Goal: Information Seeking & Learning: Compare options

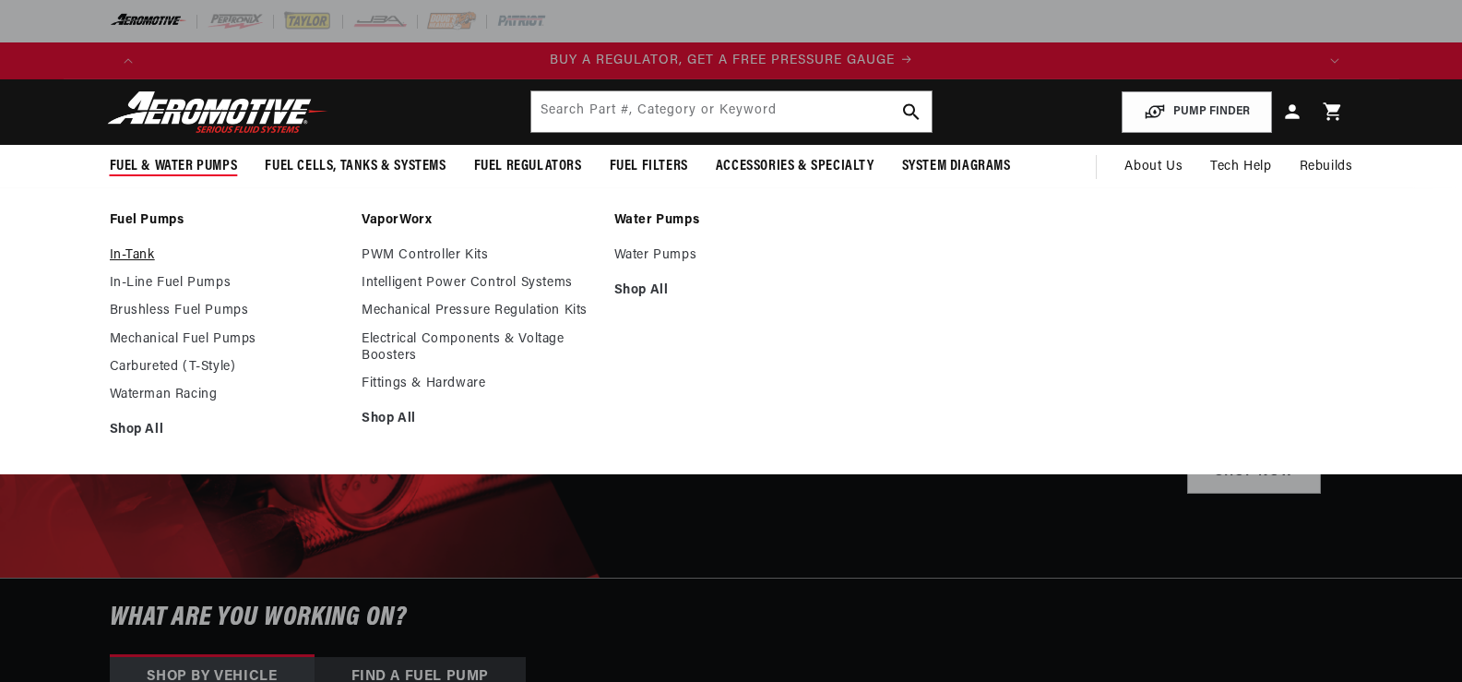
click at [134, 256] on link "In-Tank" at bounding box center [227, 255] width 234 height 17
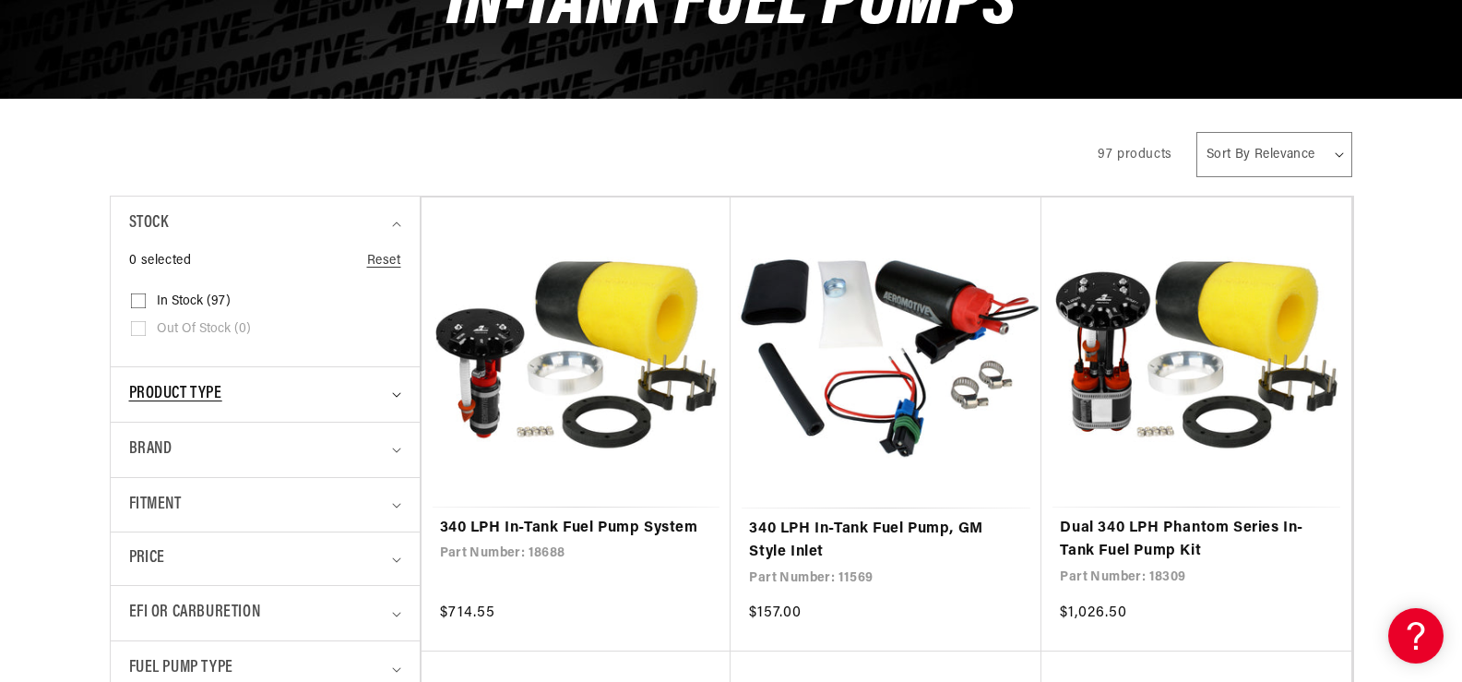
drag, startPoint x: 162, startPoint y: 416, endPoint x: 177, endPoint y: 398, distance: 23.6
click at [163, 415] on summary "Product type" at bounding box center [265, 394] width 272 height 54
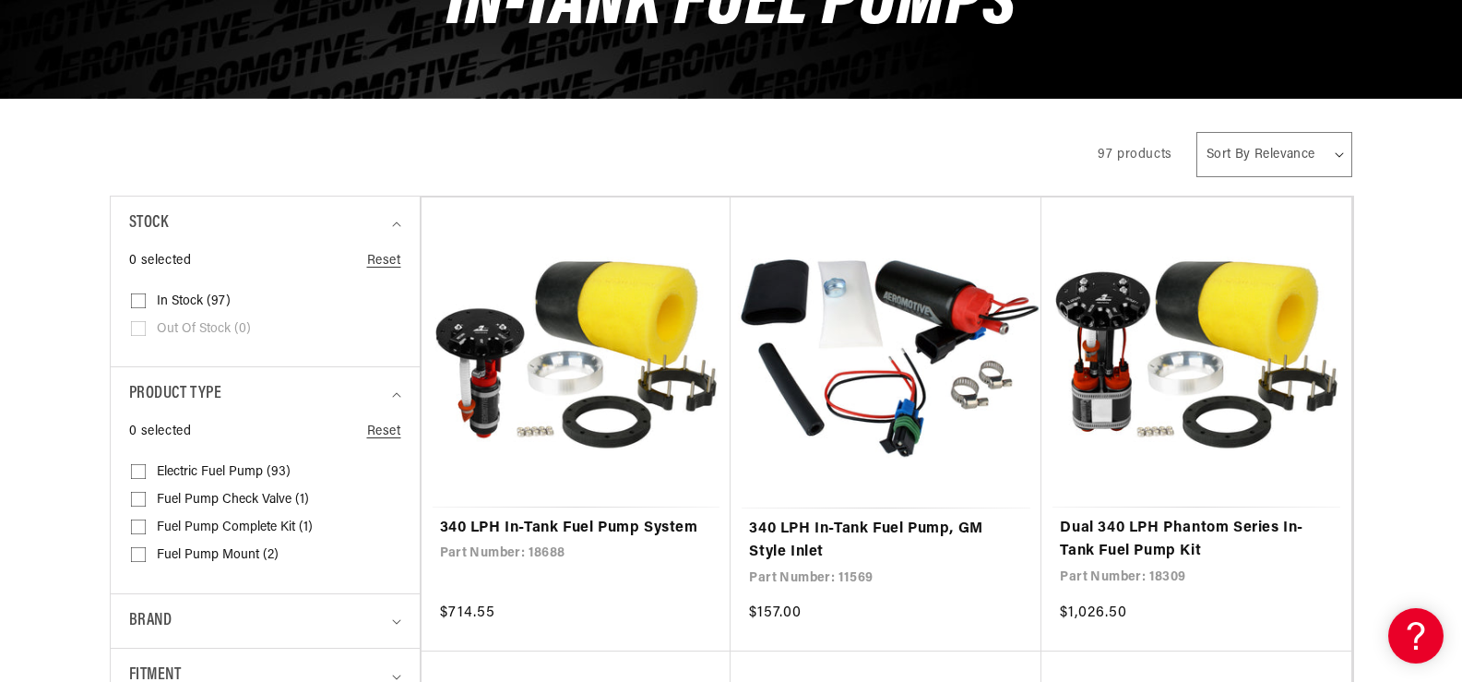
click at [137, 479] on input "Electric Fuel Pump (93) Electric Fuel Pump (93 products)" at bounding box center [138, 475] width 15 height 15
checkbox input "true"
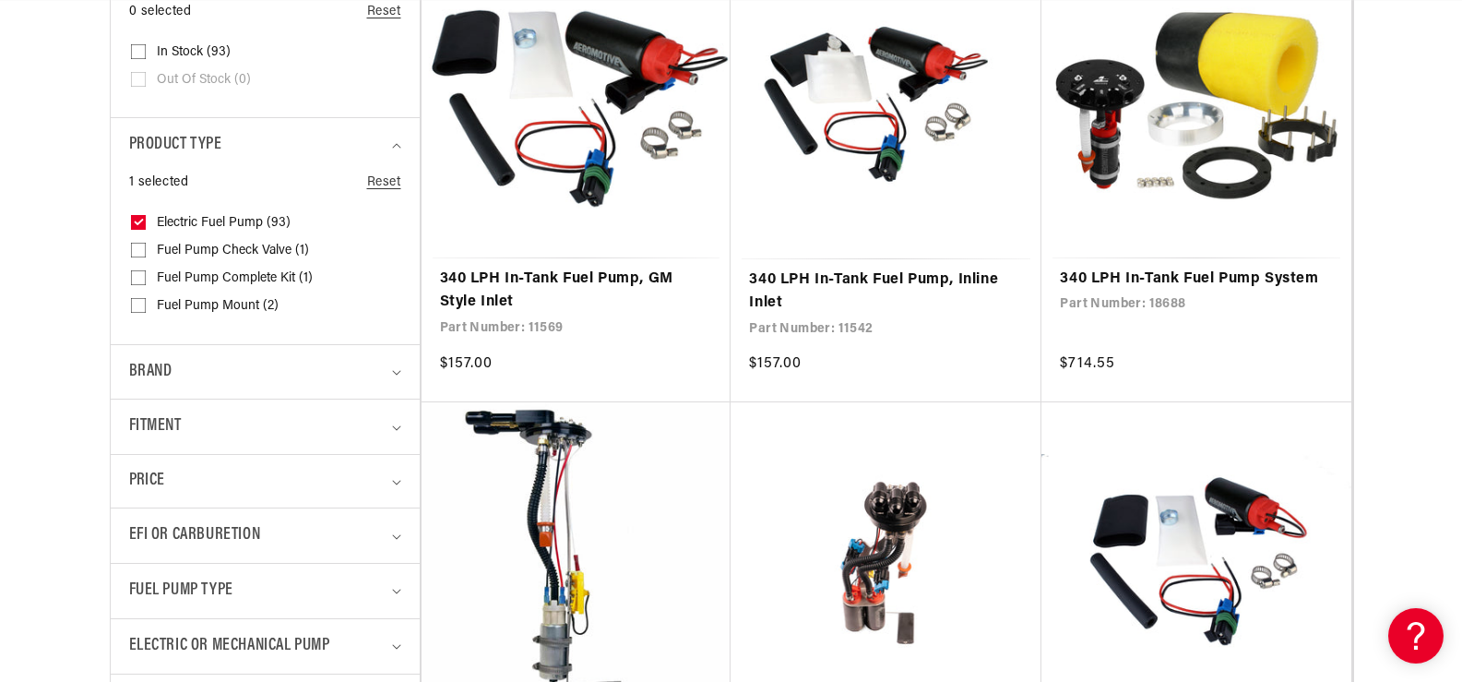
scroll to position [553, 0]
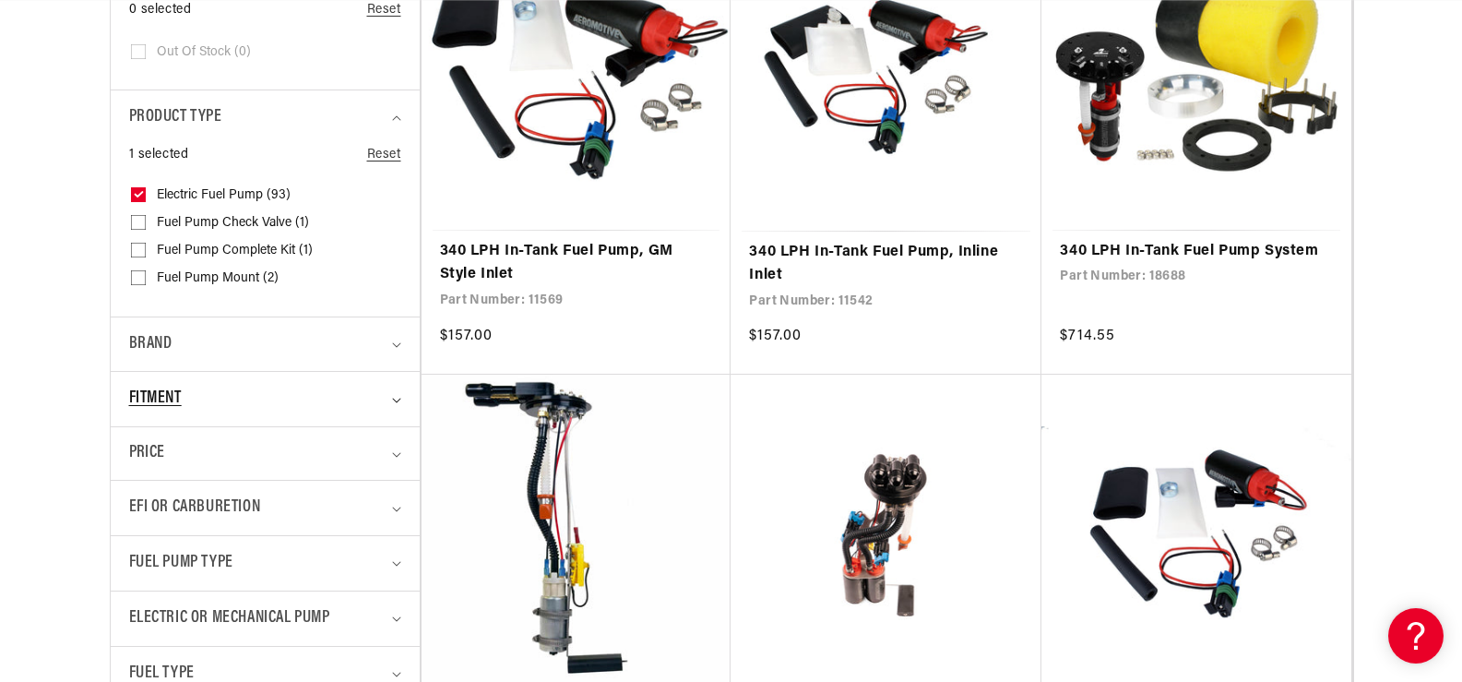
click at [226, 398] on div "Fitment" at bounding box center [257, 399] width 256 height 27
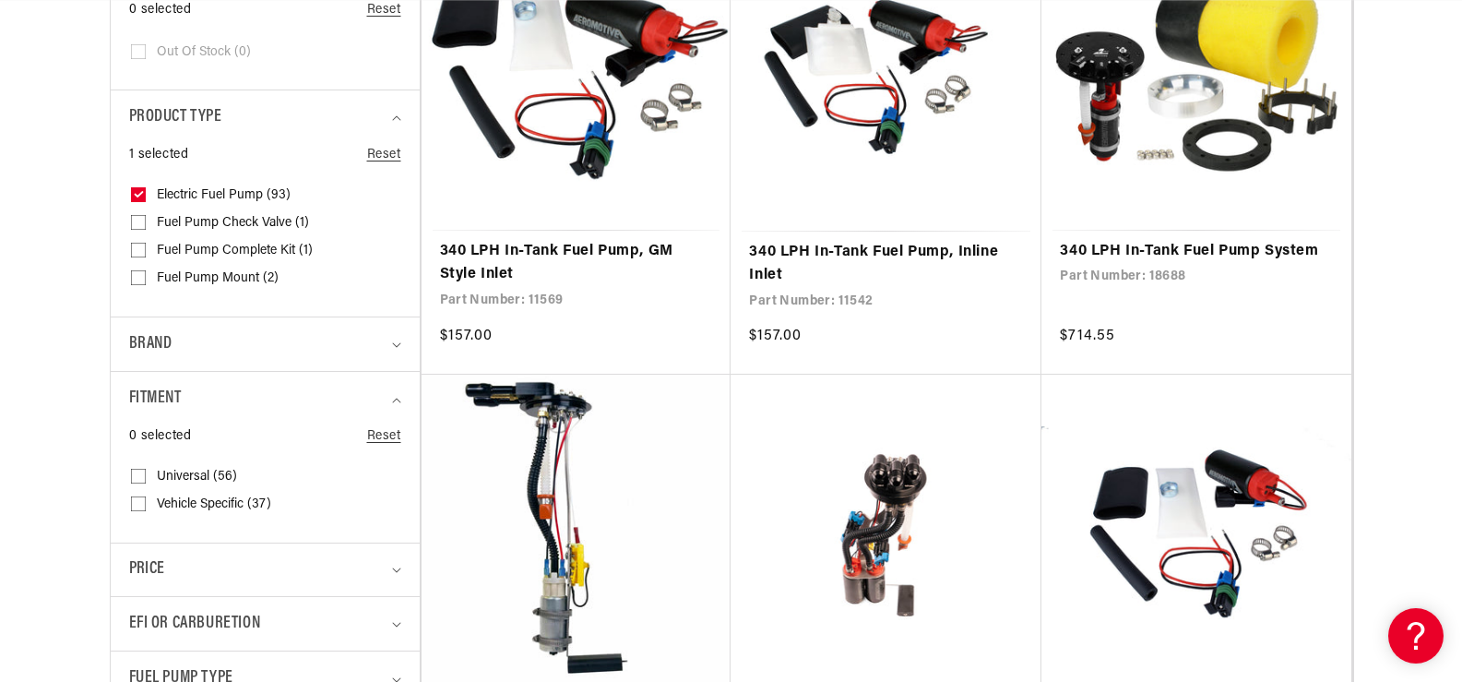
scroll to position [0, 2339]
click at [137, 504] on input "Vehicle Specific (37) Vehicle Specific (37 products)" at bounding box center [138, 507] width 15 height 15
checkbox input "true"
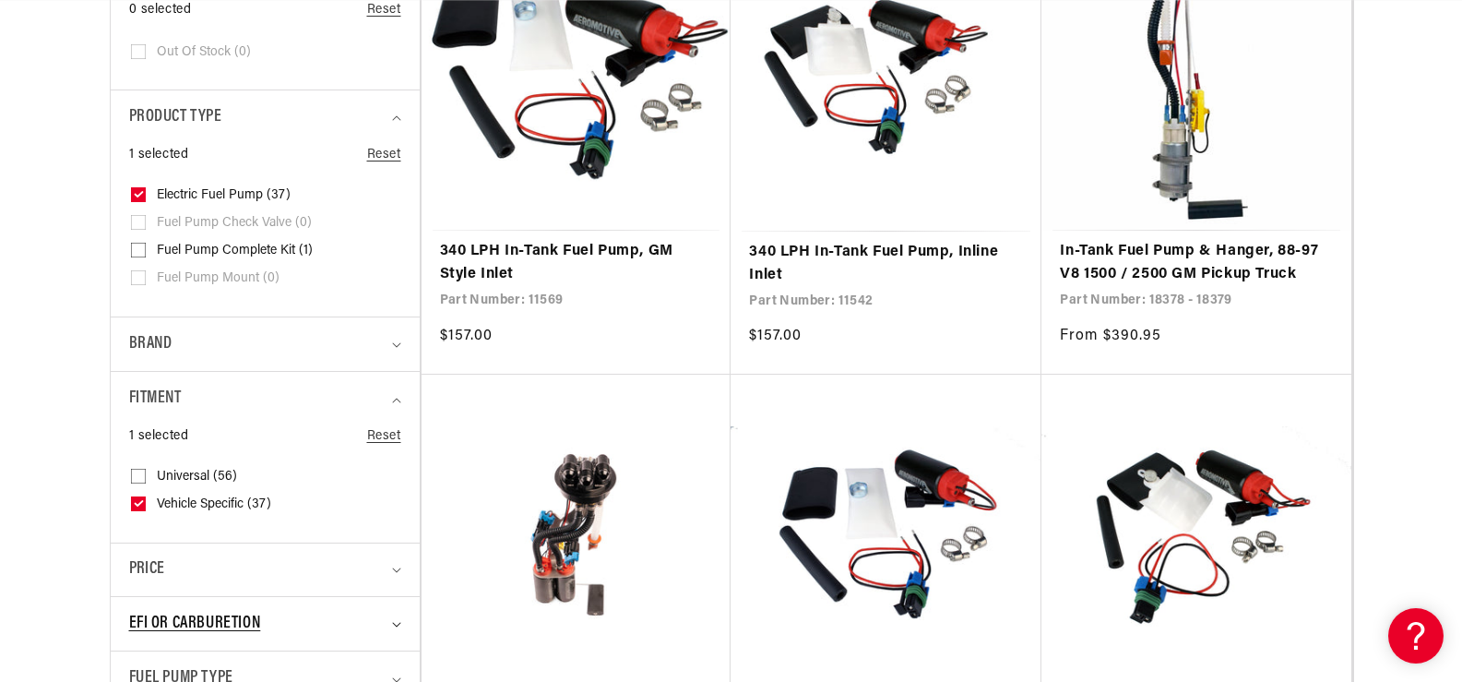
scroll to position [0, 3508]
click at [397, 617] on summary "EFI or Carburetion" at bounding box center [265, 624] width 272 height 54
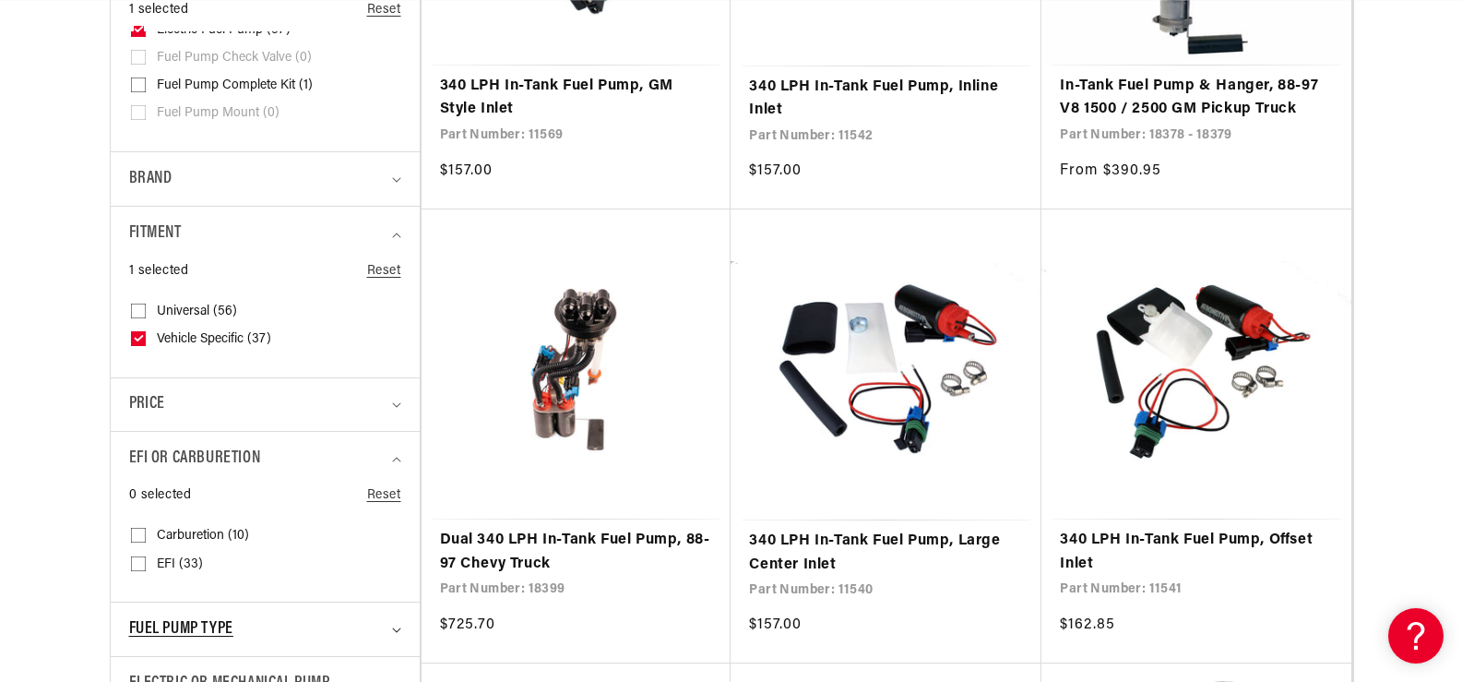
scroll to position [738, 0]
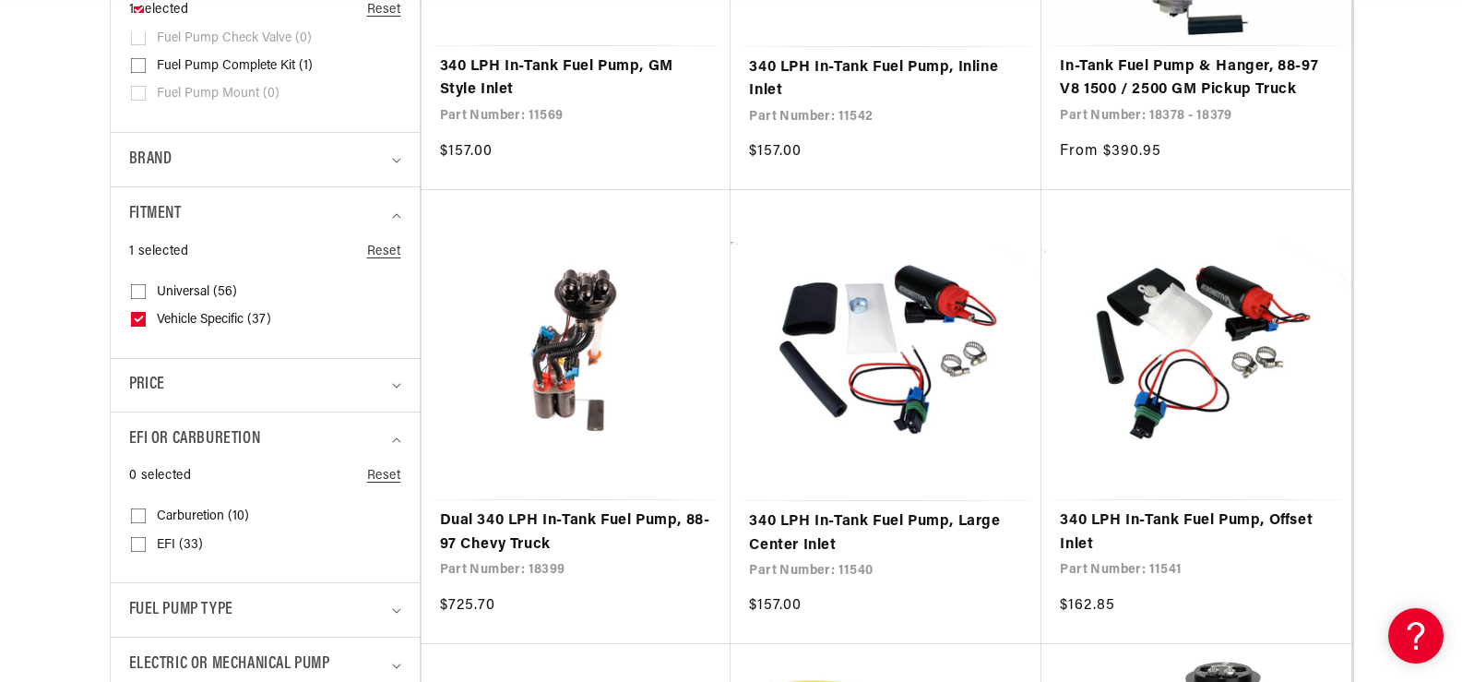
click at [140, 548] on input "EFI (33) EFI (33 products)" at bounding box center [138, 547] width 15 height 15
checkbox input "true"
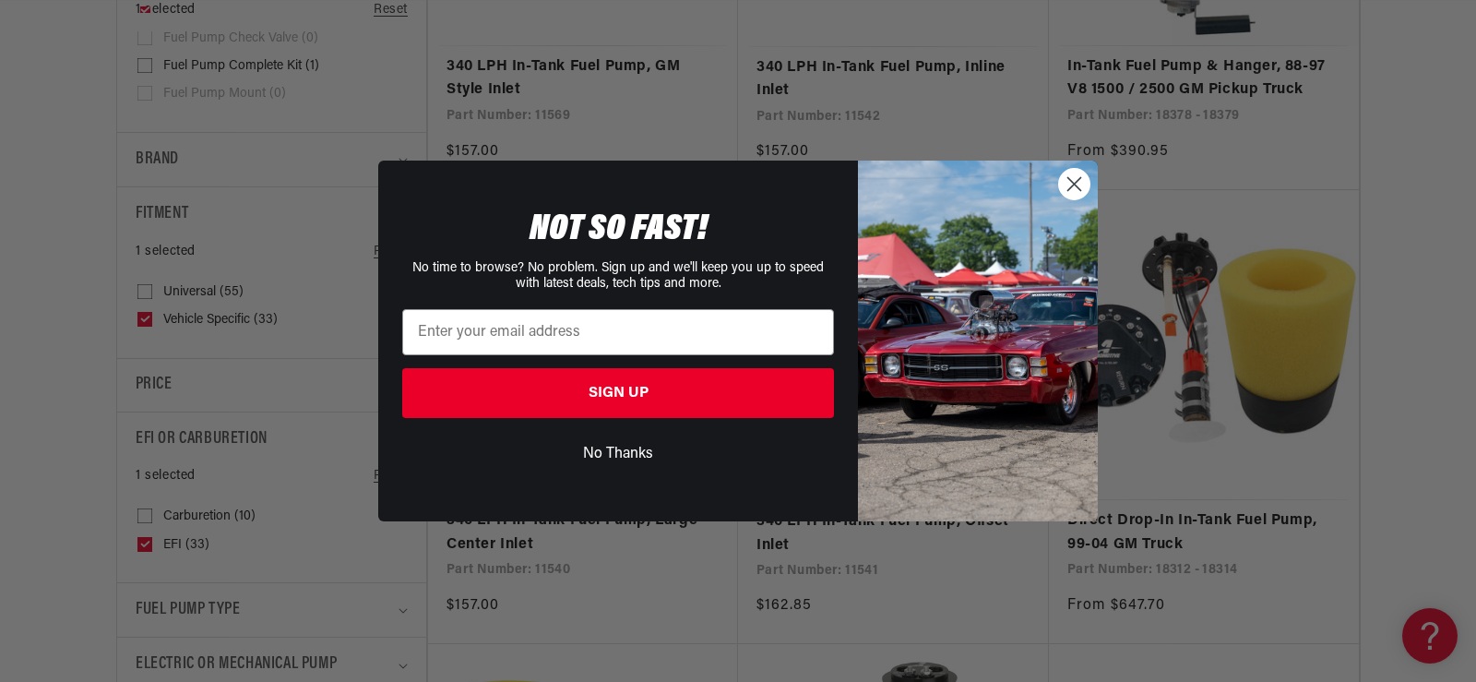
click at [1079, 186] on circle "Close dialog" at bounding box center [1074, 184] width 30 height 30
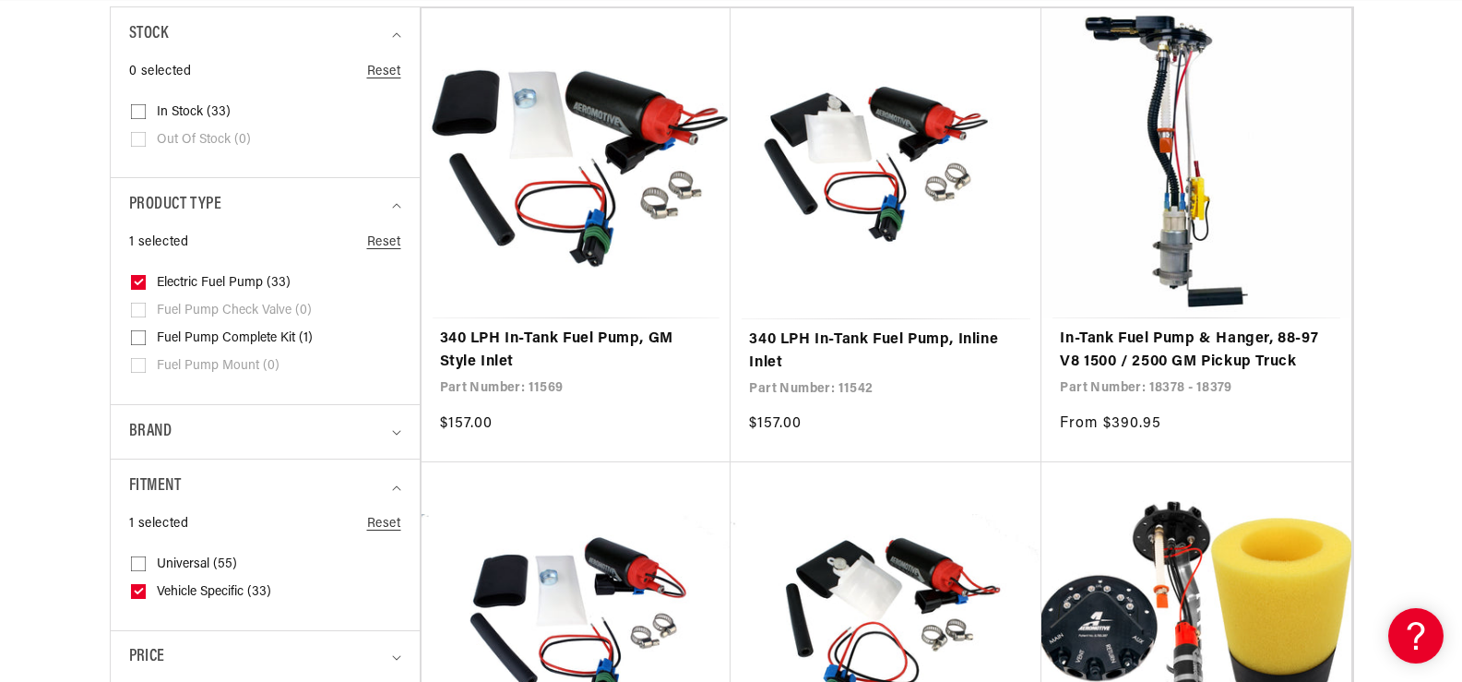
scroll to position [646, 0]
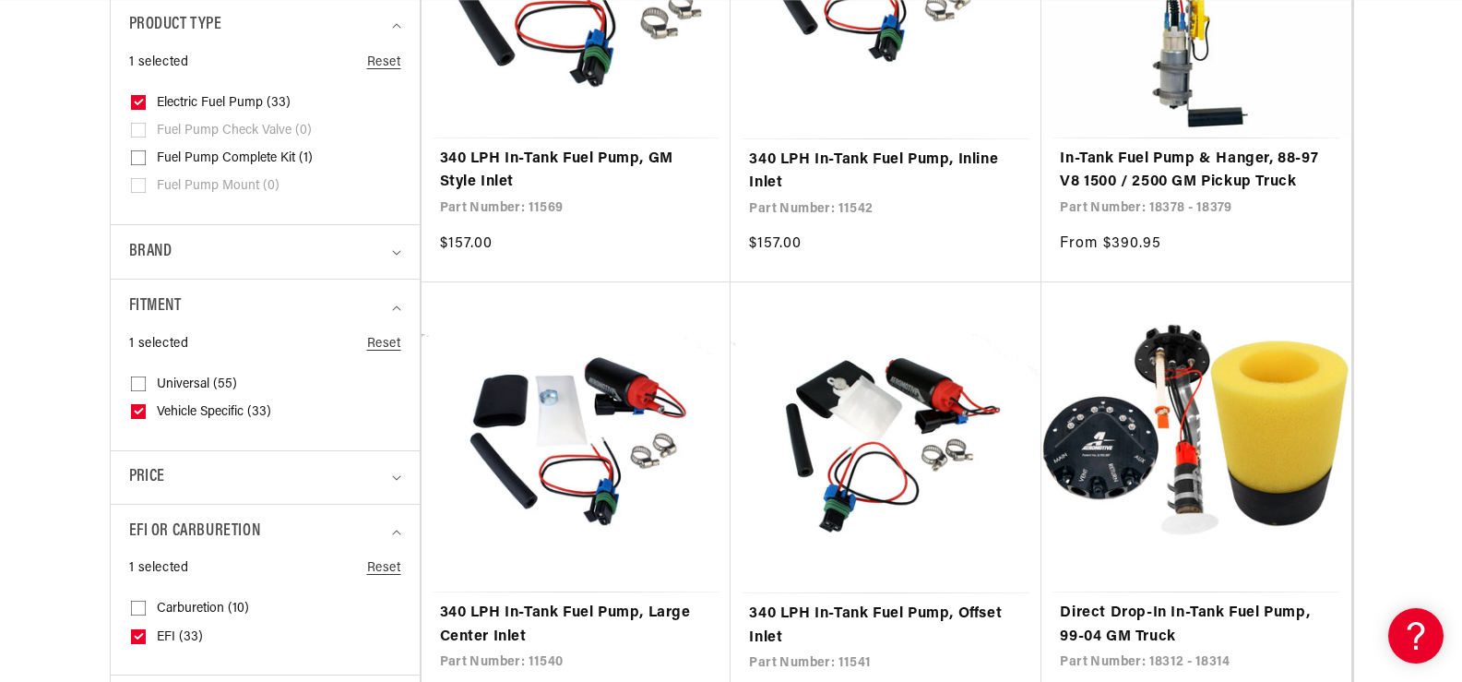
click at [138, 382] on input "Universal (55) Universal (55 products)" at bounding box center [138, 387] width 15 height 15
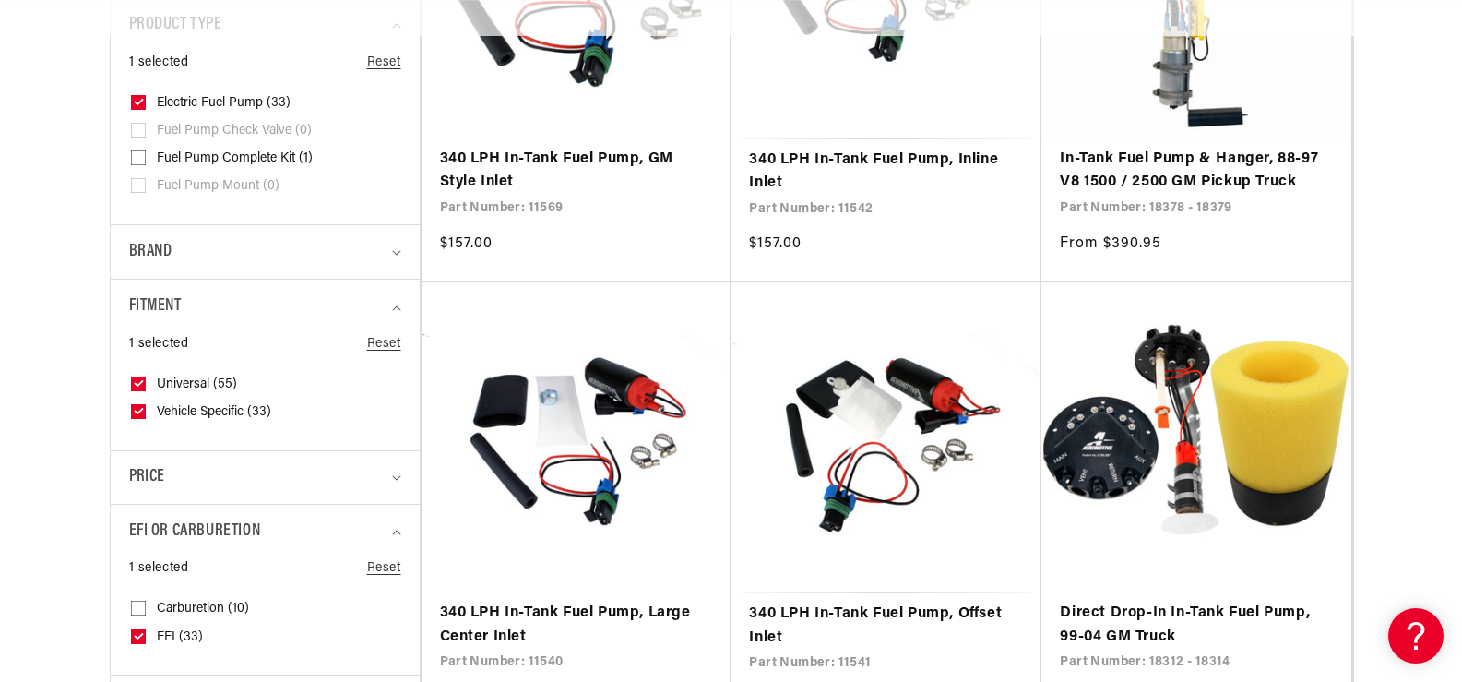
click at [142, 386] on icon at bounding box center [139, 383] width 10 height 6
click at [142, 395] on input "Universal (55) Universal (55 products)" at bounding box center [138, 387] width 15 height 15
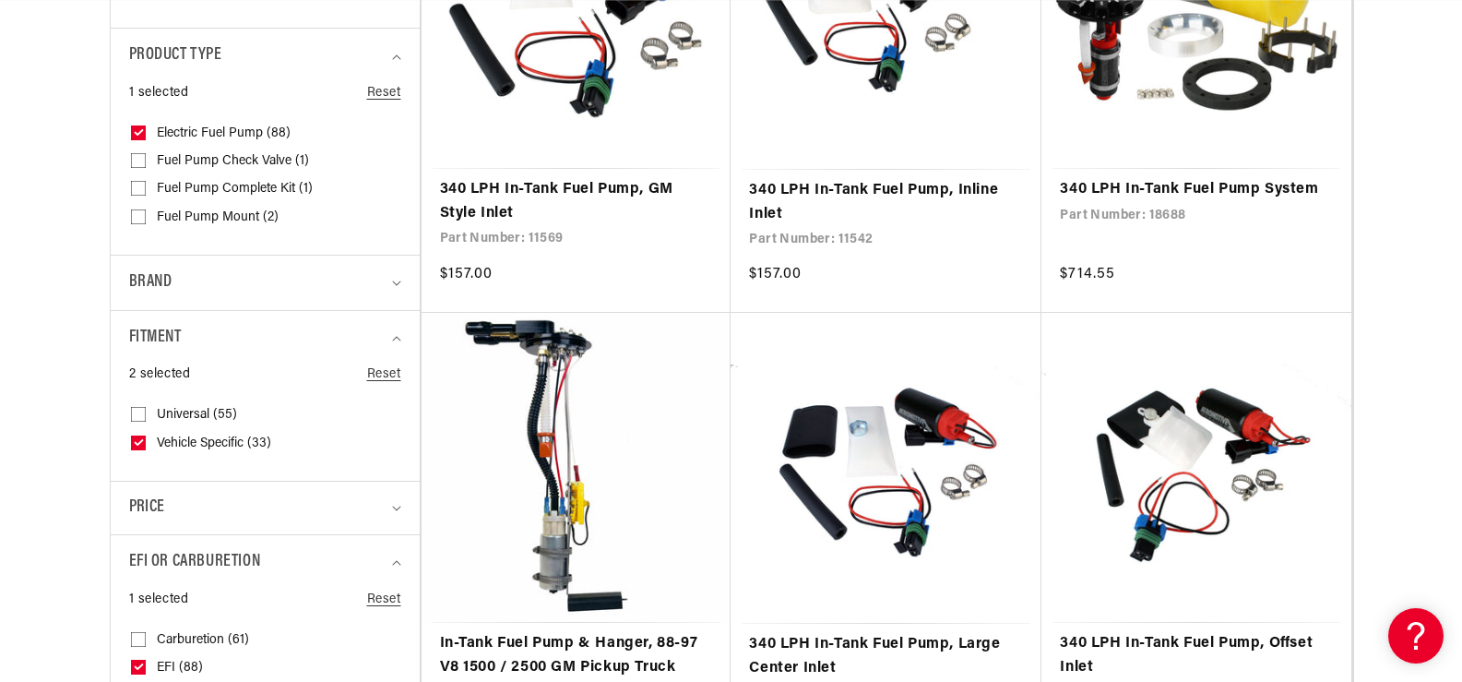
scroll to position [0, 1809]
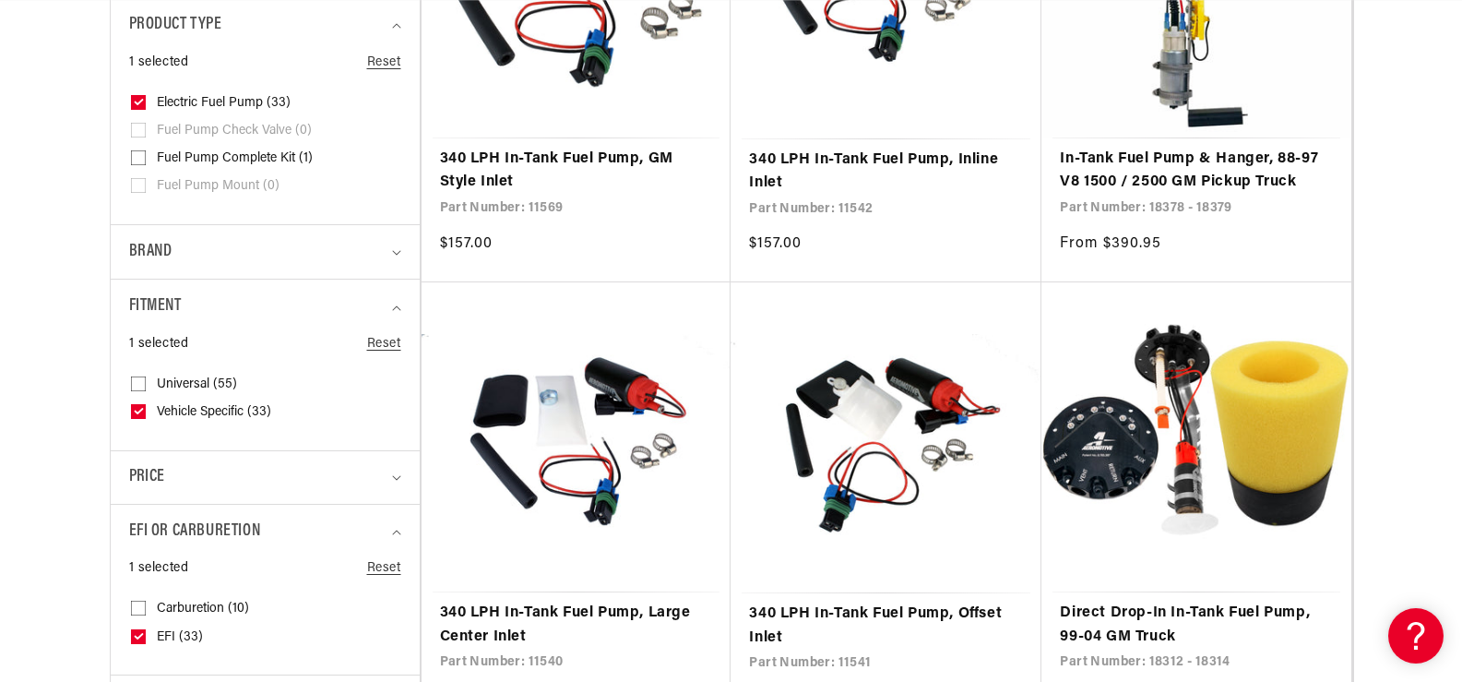
click at [142, 375] on label "Universal (55) Universal (55 products)" at bounding box center [259, 385] width 257 height 28
click at [142, 380] on input "Universal (55) Universal (55 products)" at bounding box center [138, 387] width 15 height 15
click at [141, 398] on label "Universal (55) Universal (55 products)" at bounding box center [259, 385] width 257 height 28
click at [141, 395] on input "Universal (55) Universal (55 products)" at bounding box center [138, 387] width 15 height 15
checkbox input "false"
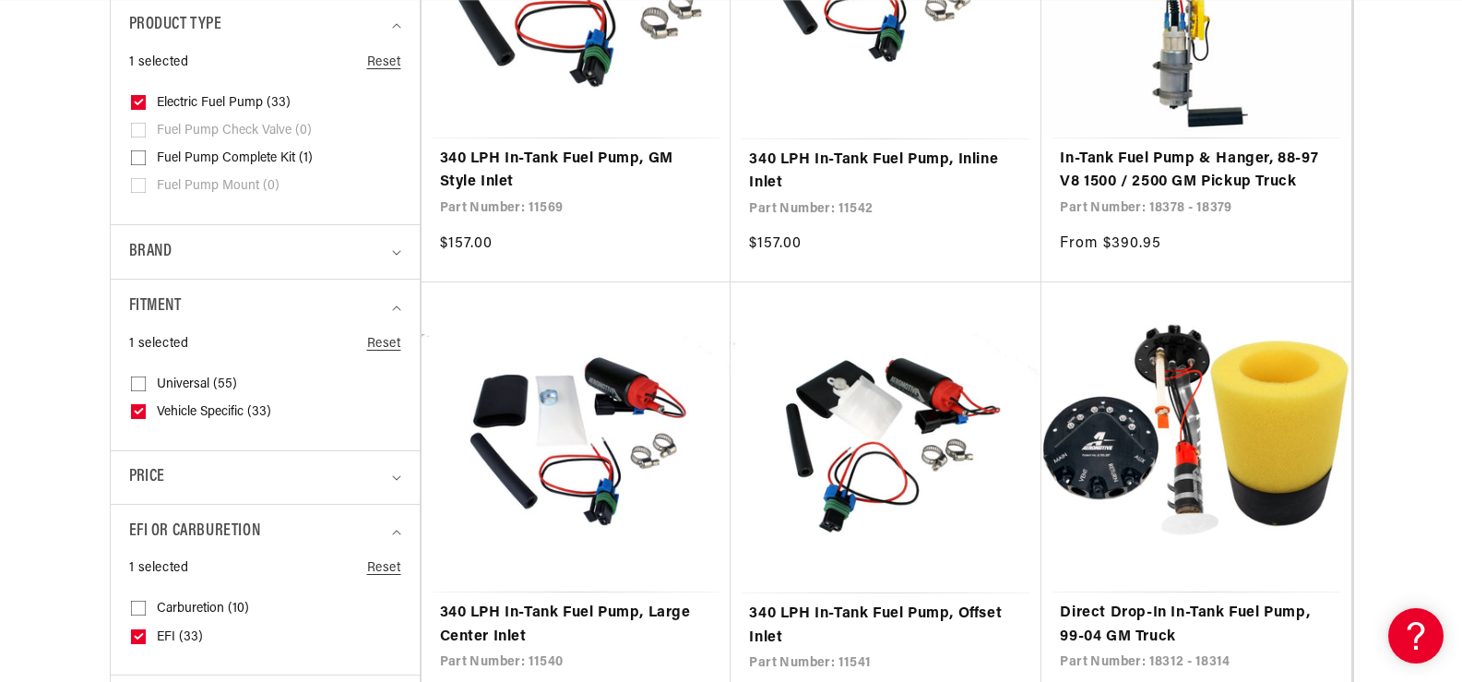
click at [142, 444] on div "1 selected Reset Fitment Universal (55) Universal (55 products)" at bounding box center [265, 391] width 272 height 115
click at [136, 416] on input "Vehicle Specific (33) Vehicle Specific (33 products)" at bounding box center [138, 415] width 15 height 15
checkbox input "false"
click at [136, 386] on input "Universal (55) Universal (55 products)" at bounding box center [138, 387] width 15 height 15
checkbox input "true"
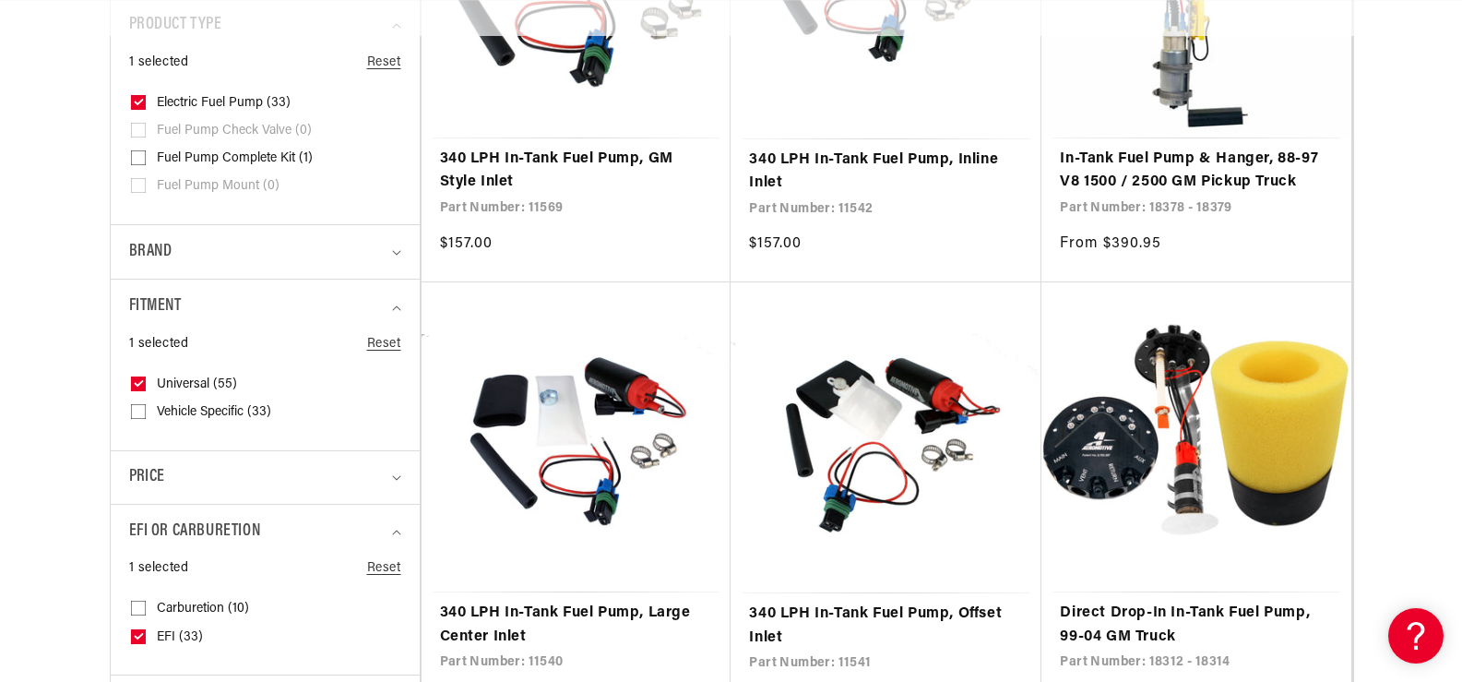
scroll to position [0, 1169]
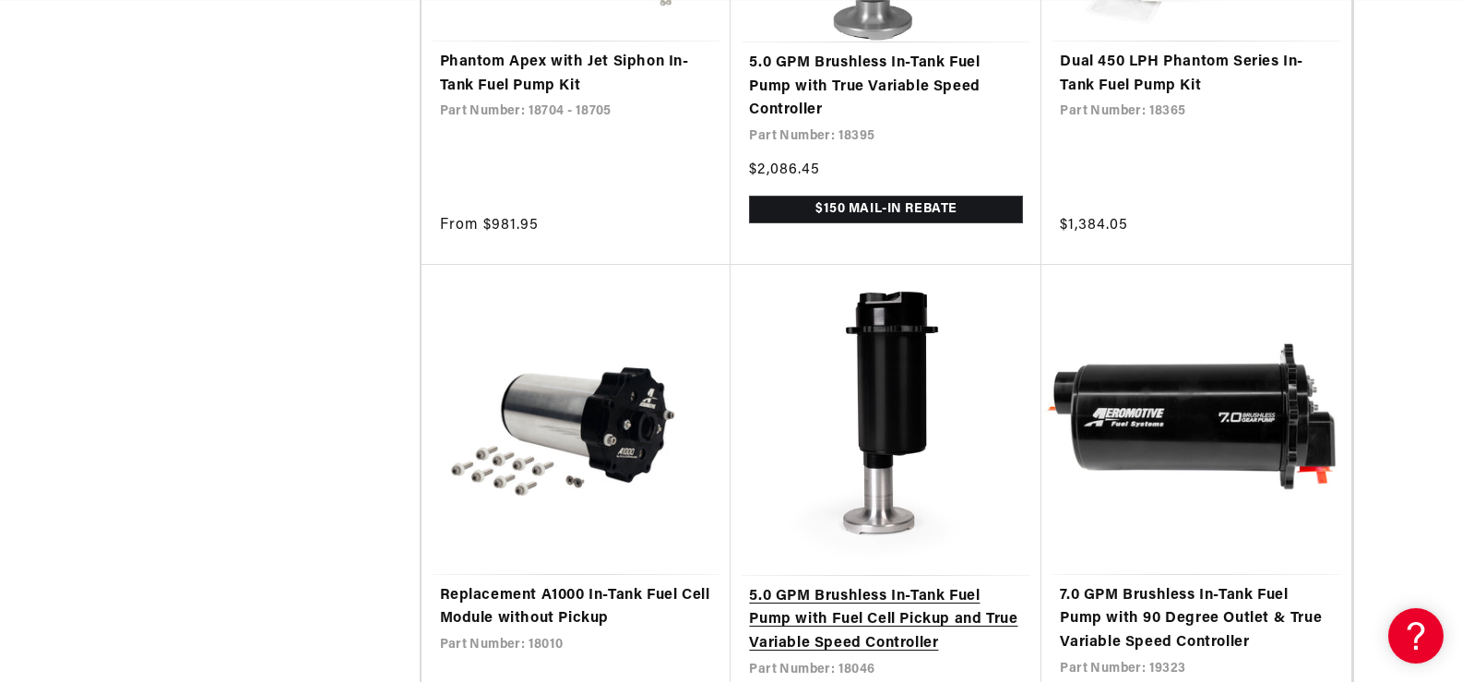
scroll to position [0, 3336]
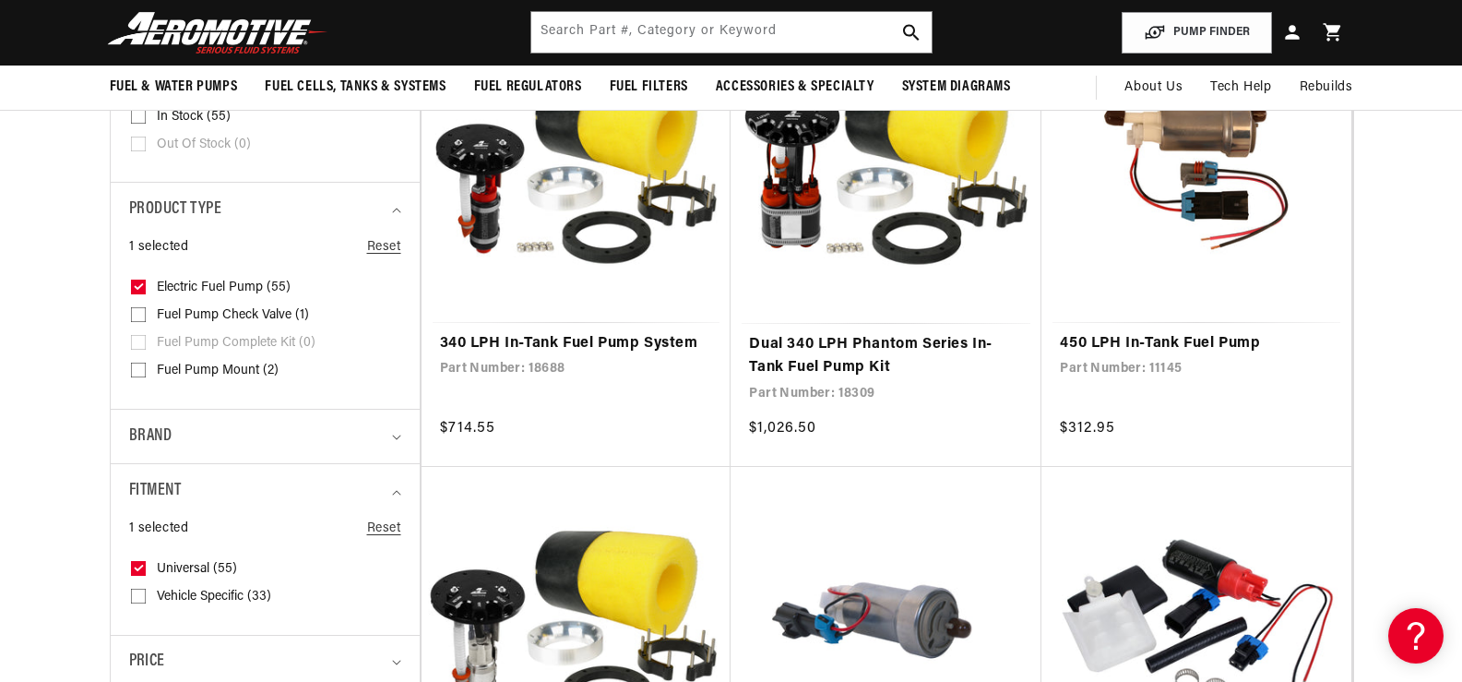
click at [142, 287] on icon at bounding box center [139, 286] width 10 height 6
click at [142, 287] on input "Electric Fuel Pump (55) Electric Fuel Pump (55 products)" at bounding box center [138, 290] width 15 height 15
checkbox input "false"
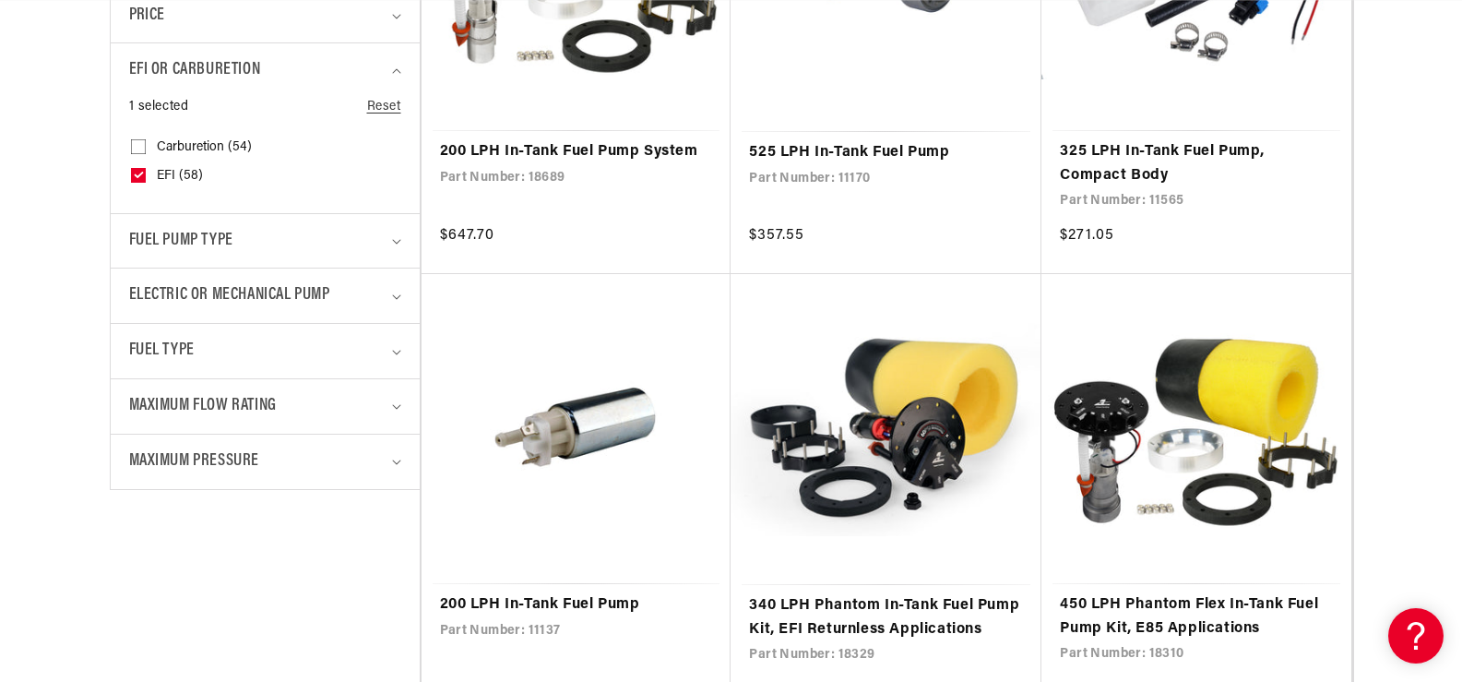
click at [402, 286] on details "Electric or Mechanical Pump 0 selected Reset Electric or Mechanical Pump Electr…" at bounding box center [265, 294] width 309 height 55
click at [399, 291] on summary "Electric or Mechanical Pump" at bounding box center [265, 295] width 272 height 54
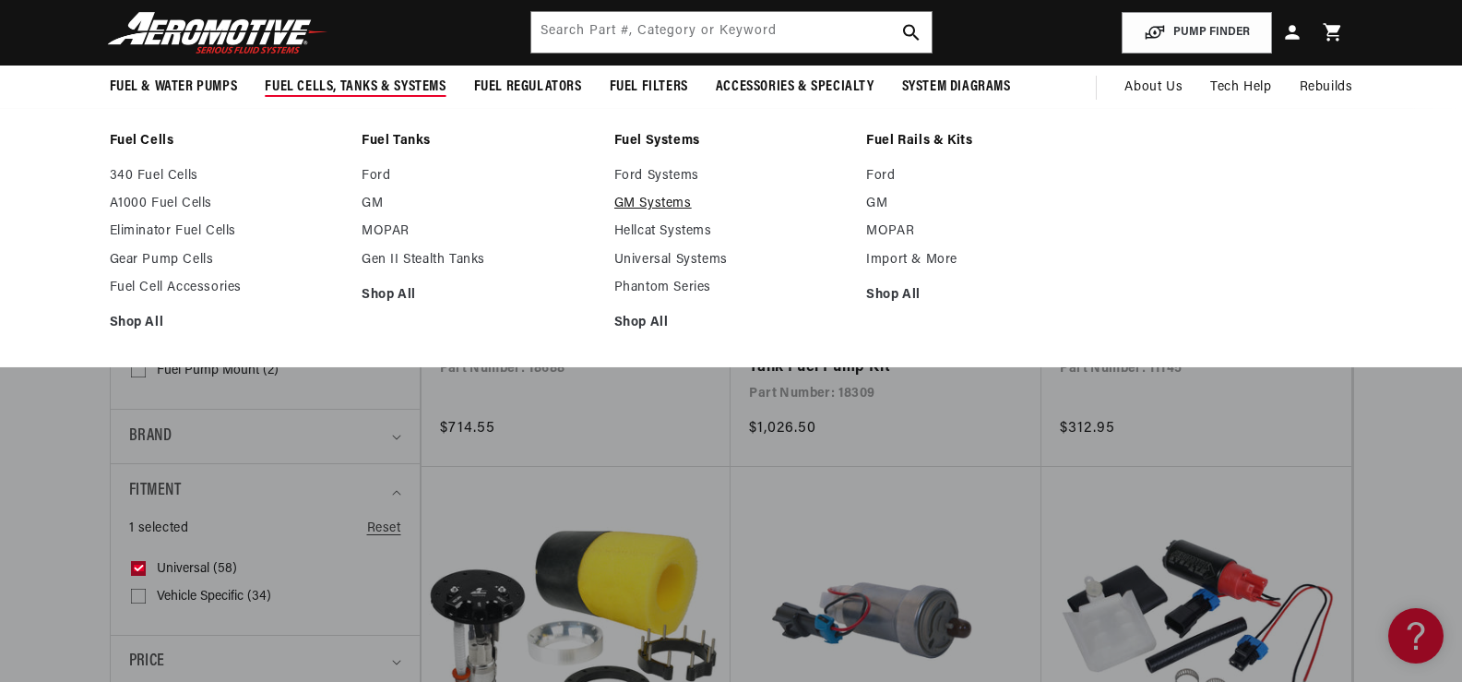
click at [651, 196] on link "GM Systems" at bounding box center [731, 204] width 234 height 17
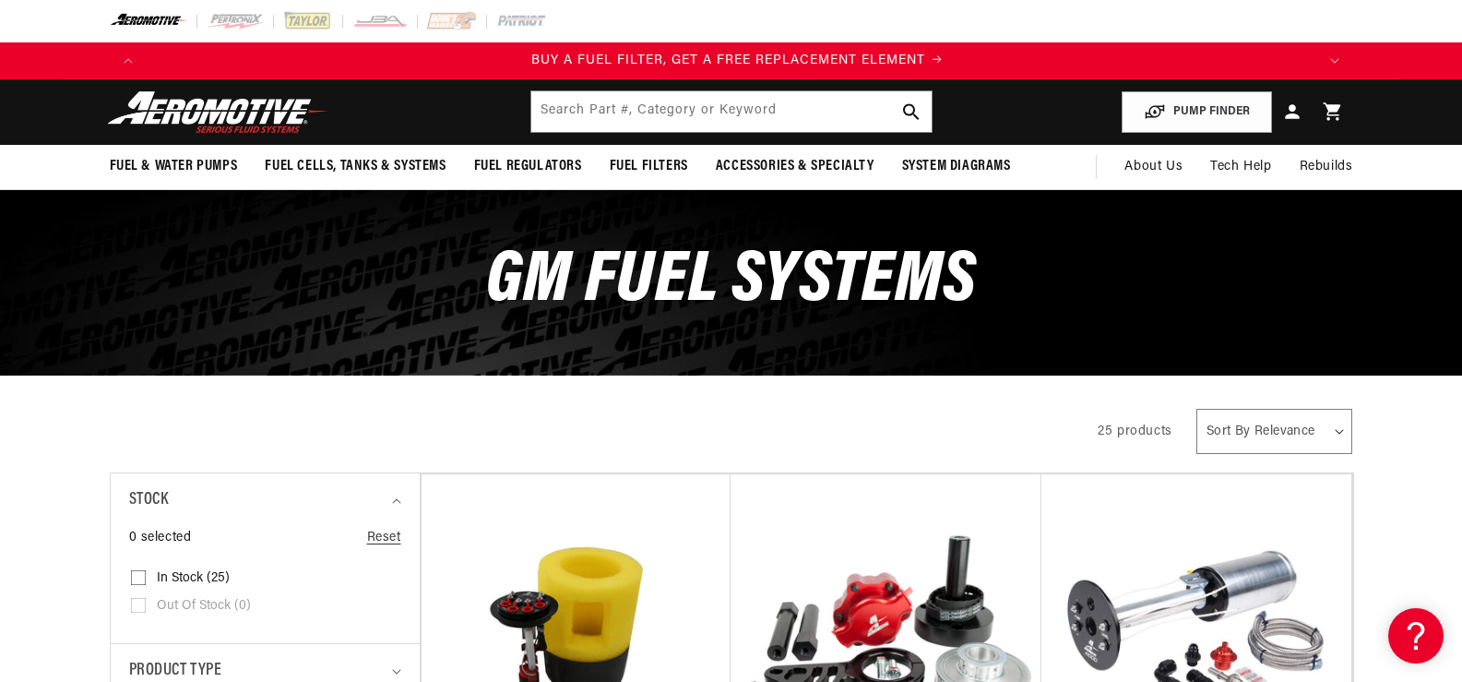
scroll to position [0, 1169]
